Goal: Task Accomplishment & Management: Manage account settings

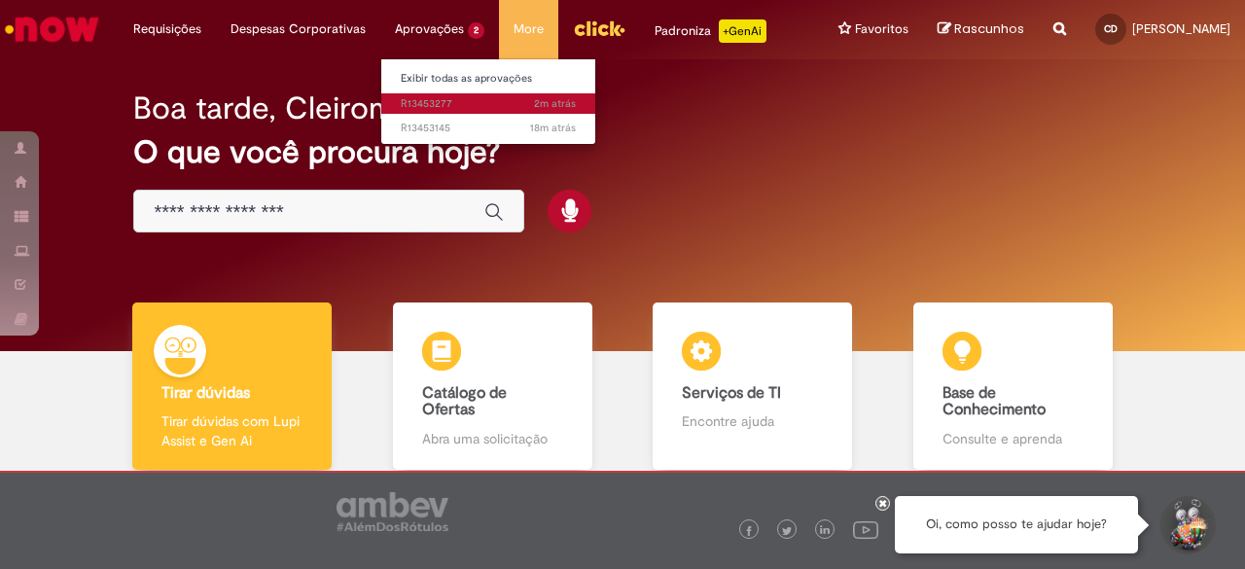
click at [461, 105] on span "2m atrás 2 minutos atrás R13453277" at bounding box center [488, 104] width 175 height 16
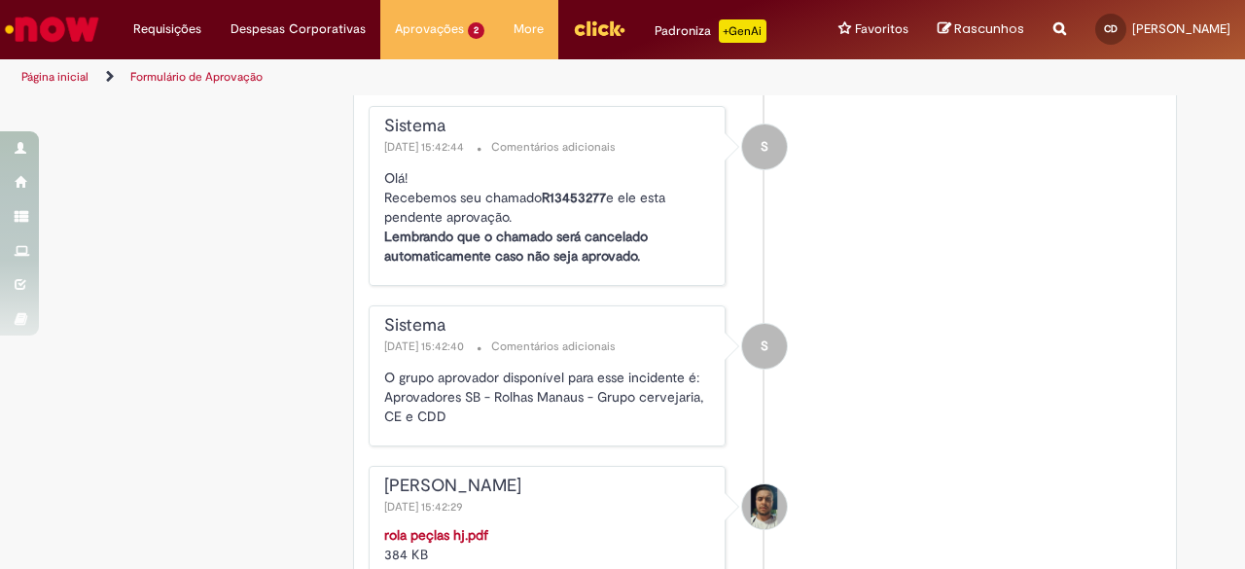
scroll to position [3113, 0]
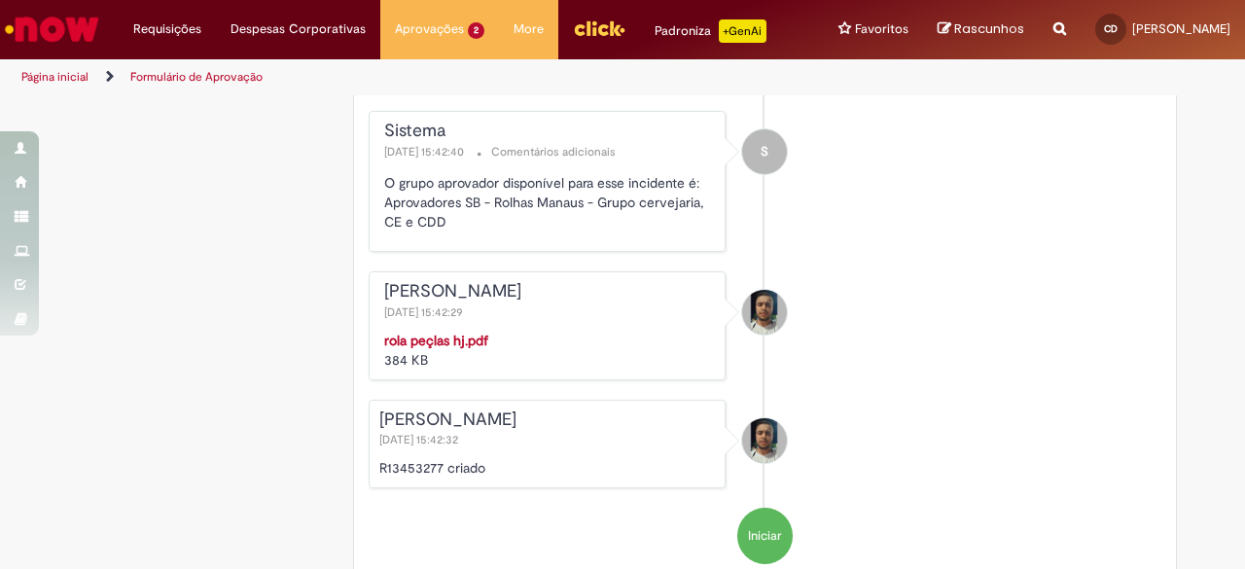
click at [467, 336] on strong "rola peçlas hj.pdf" at bounding box center [436, 341] width 104 height 18
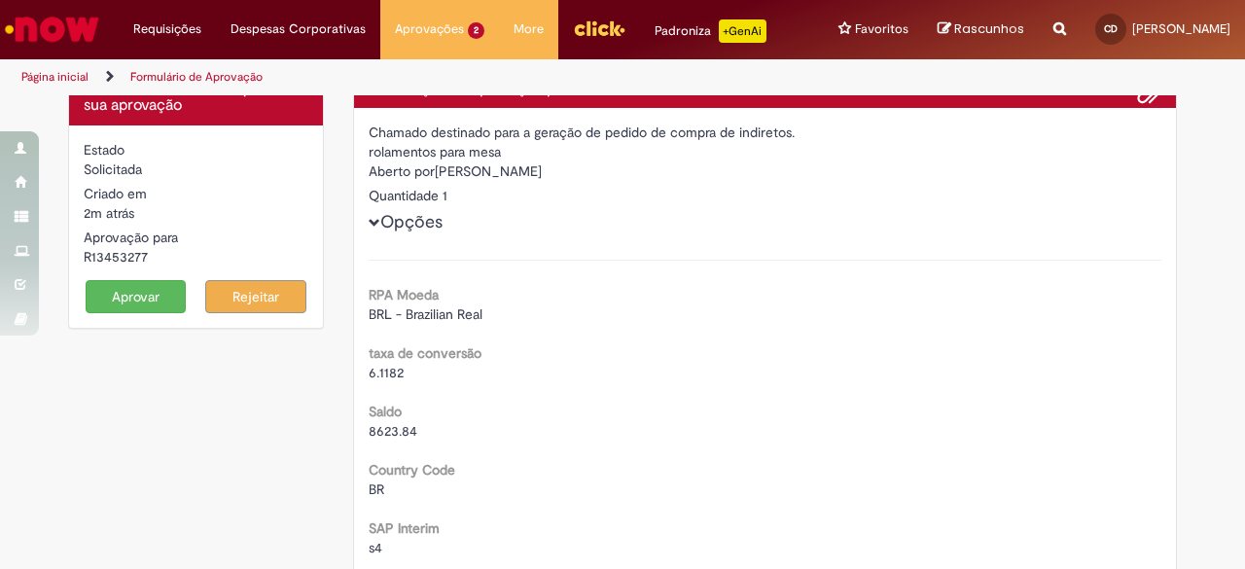
scroll to position [0, 0]
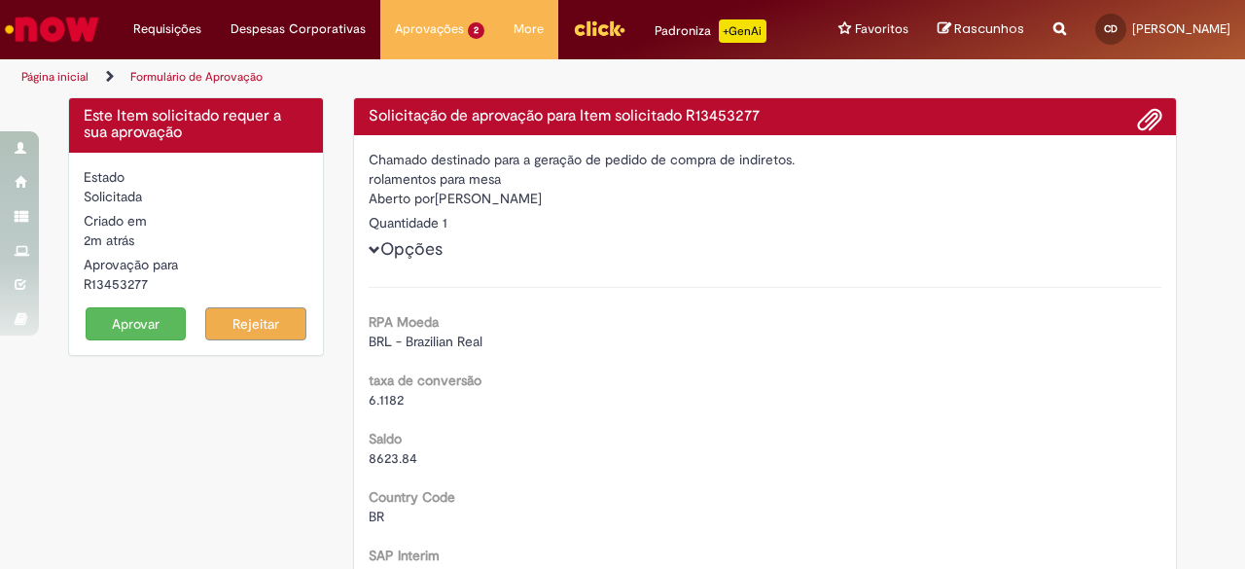
click at [123, 329] on button "Aprovar" at bounding box center [136, 323] width 101 height 33
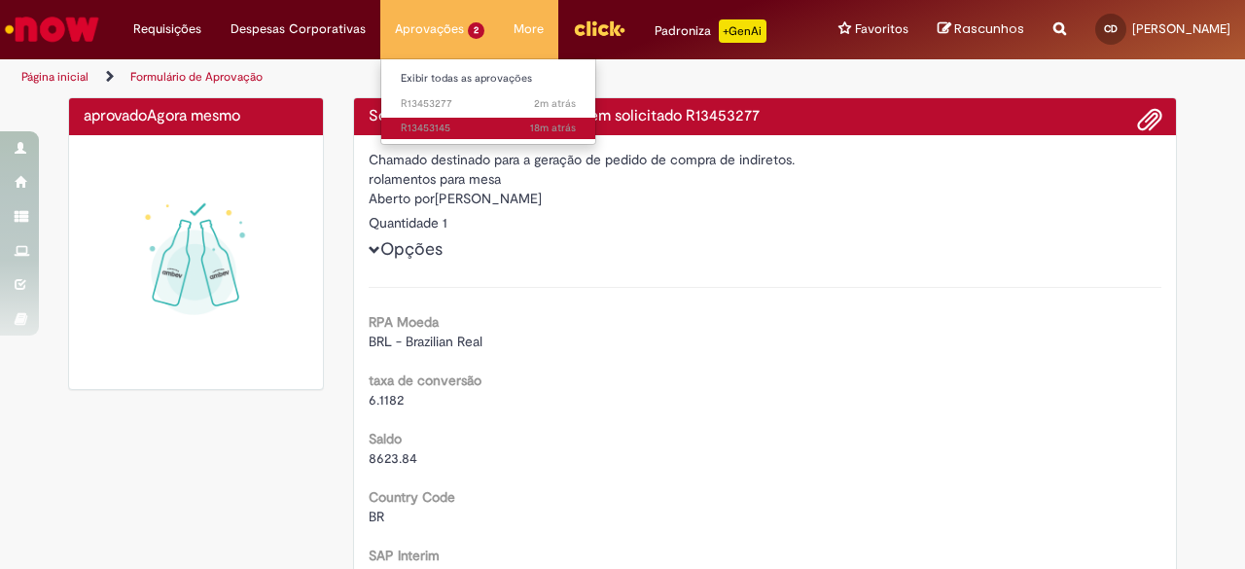
click at [451, 120] on h4 "Solicitação de aprovação para Item solicitado R13453277" at bounding box center [766, 117] width 794 height 18
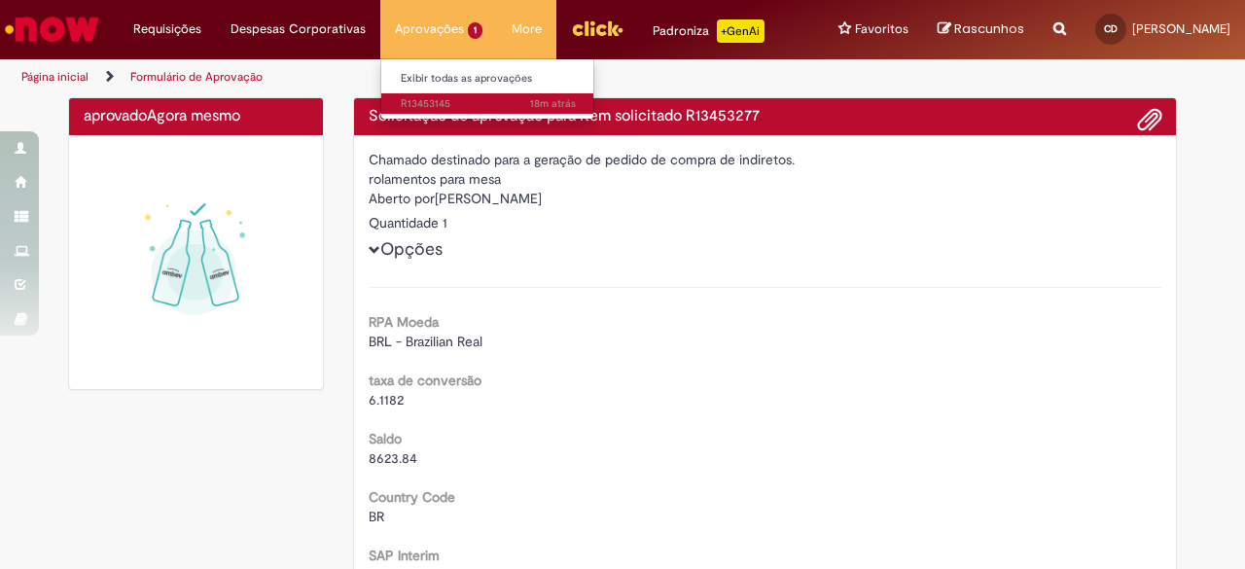
click at [422, 100] on span "18m atrás 18 minutos atrás R13453145" at bounding box center [488, 104] width 175 height 16
click at [72, 24] on img "Ir para a Homepage" at bounding box center [52, 29] width 100 height 39
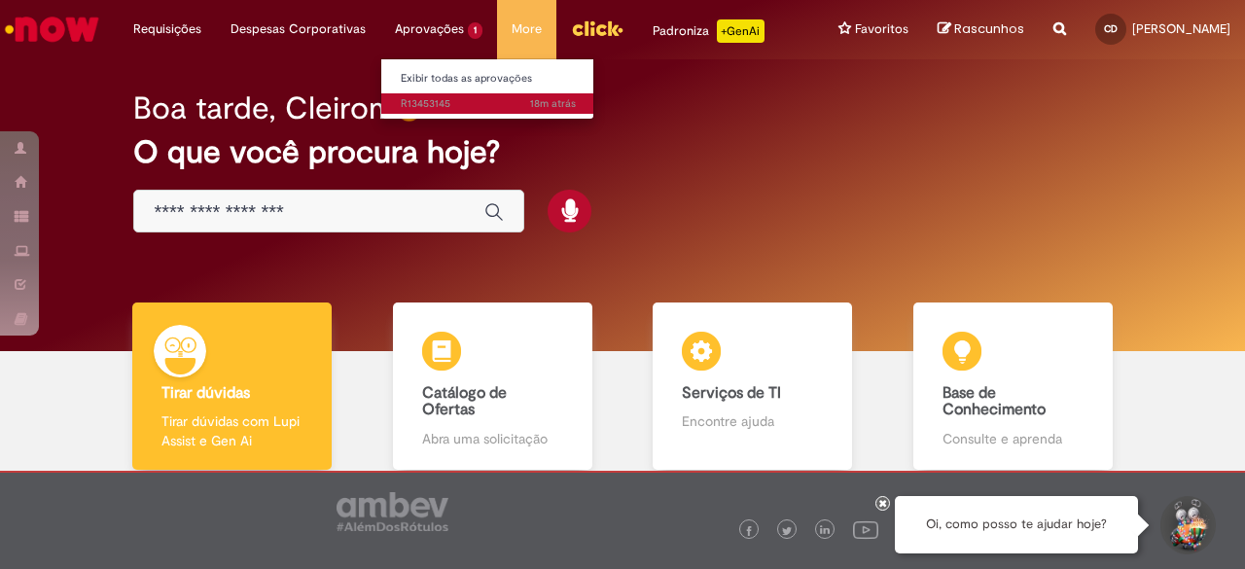
click at [435, 100] on span "18m atrás 18 minutos atrás R13453145" at bounding box center [488, 104] width 175 height 16
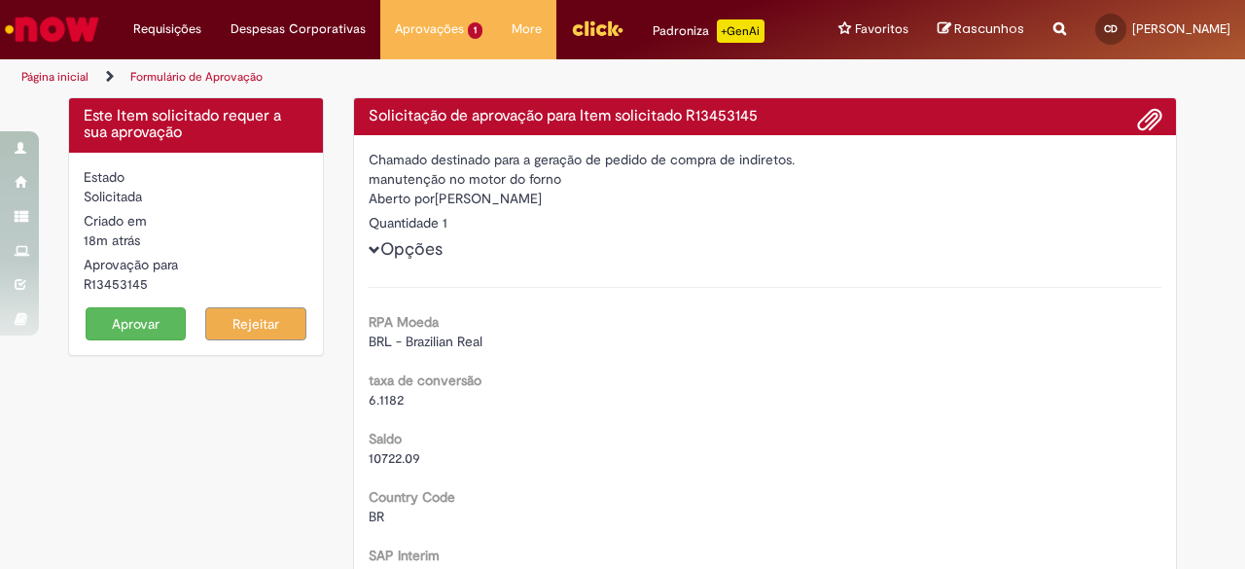
click at [152, 326] on button "Aprovar" at bounding box center [136, 323] width 101 height 33
